Goal: Find specific page/section: Find specific page/section

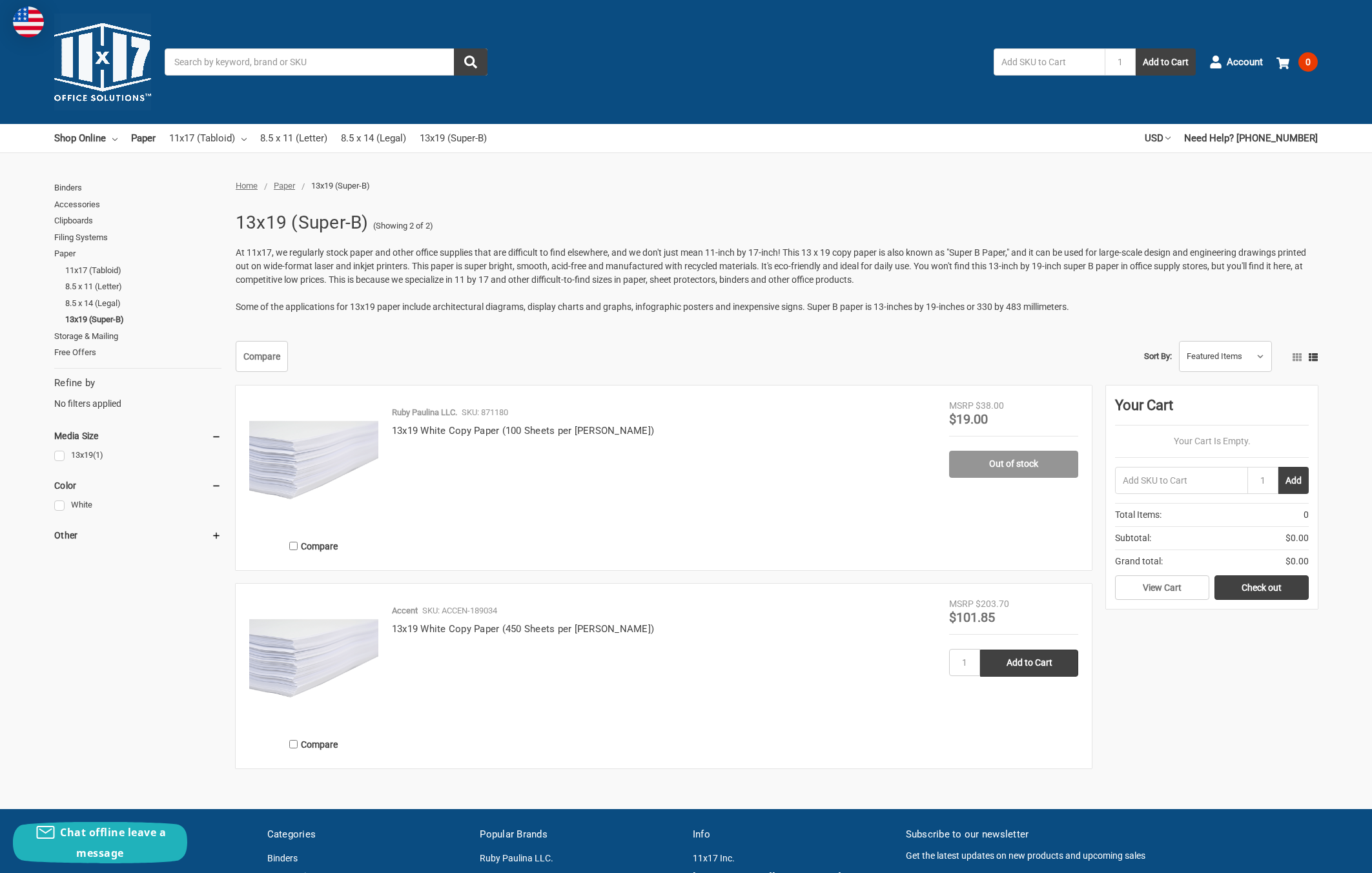
click at [762, 264] on span "At 11x17, we regularly stock paper and other office supplies that are difficult…" at bounding box center [771, 266] width 1070 height 37
click at [645, 206] on div "13x19 (Super-B) (Showing 2 of 2) At 11x17, we regularly stock paper and other o…" at bounding box center [773, 267] width 1090 height 122
